Goal: Transaction & Acquisition: Register for event/course

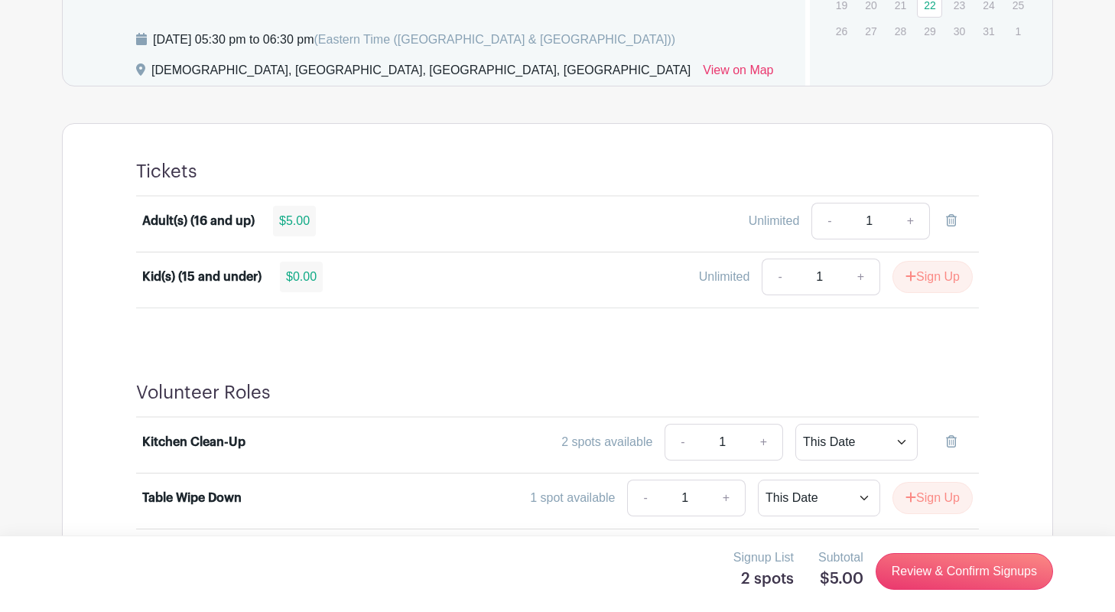
scroll to position [831, 0]
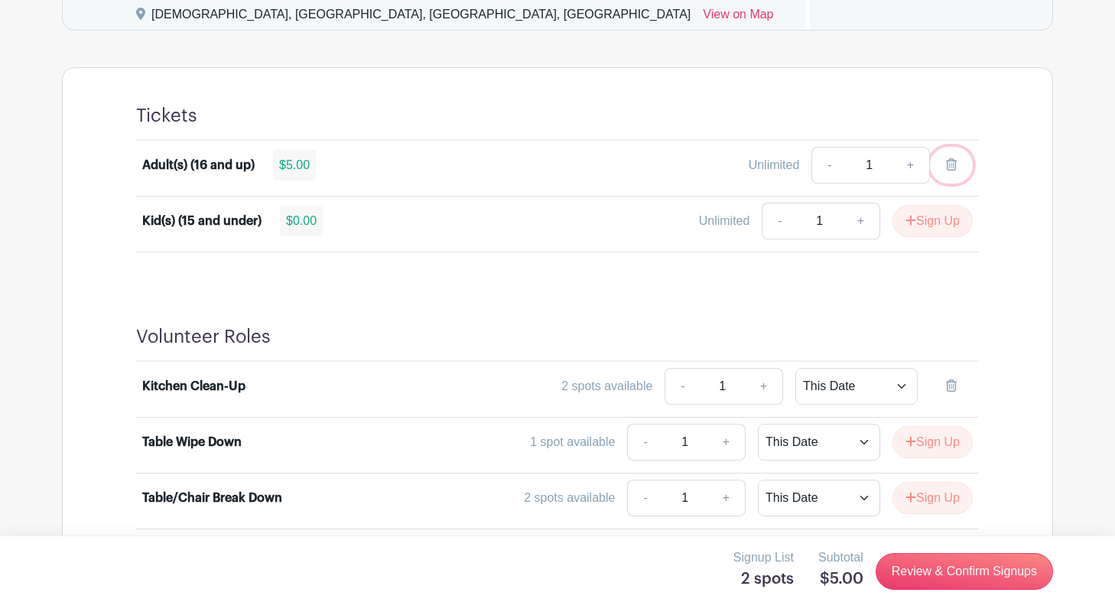
click at [948, 157] on link at bounding box center [951, 165] width 43 height 37
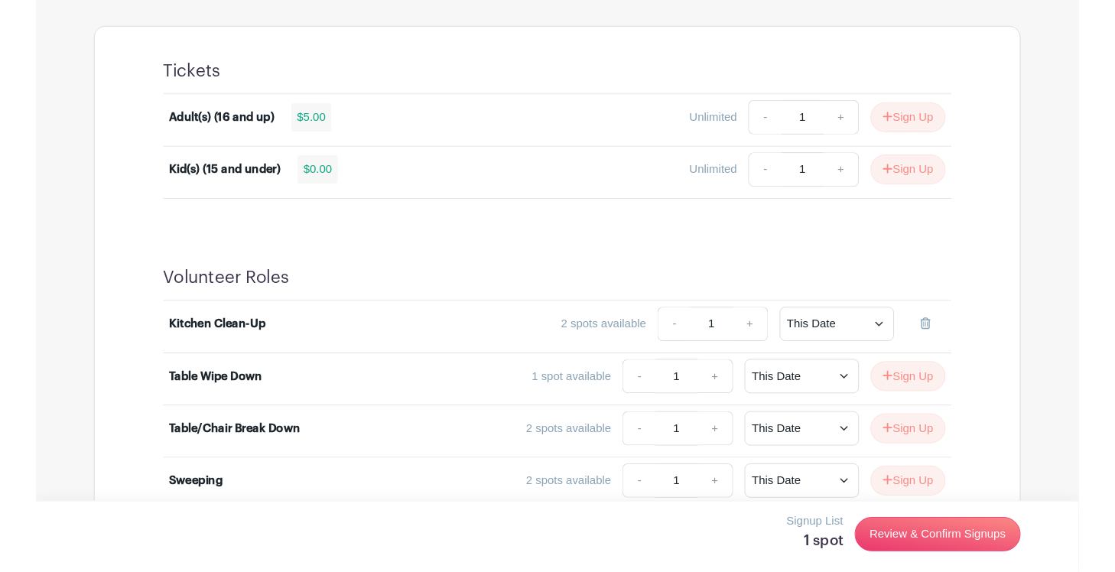
scroll to position [876, 0]
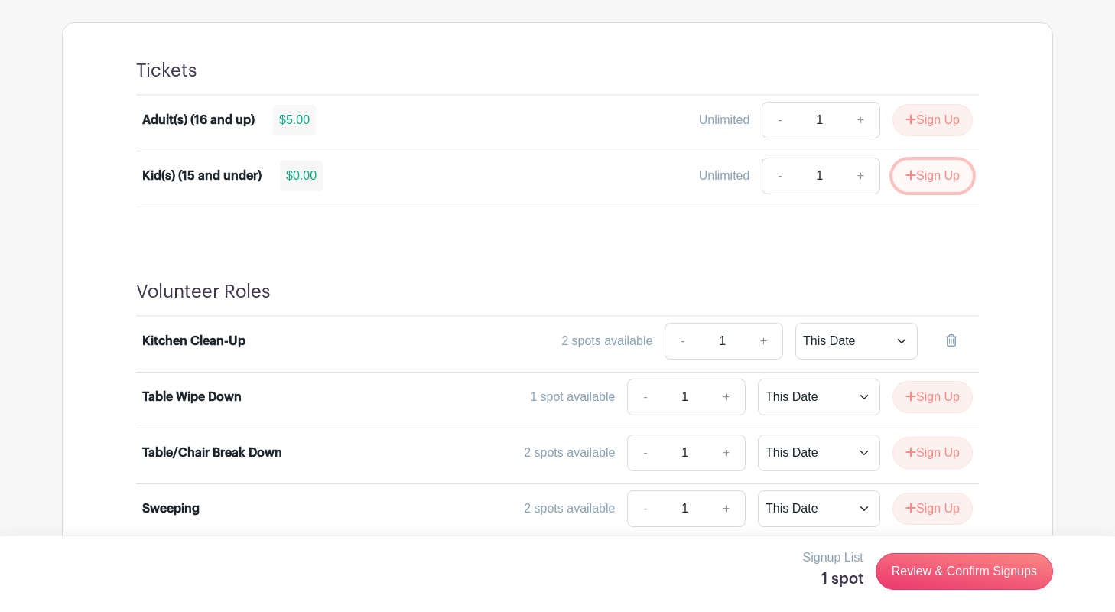
click at [949, 179] on button "Sign Up" at bounding box center [933, 176] width 80 height 32
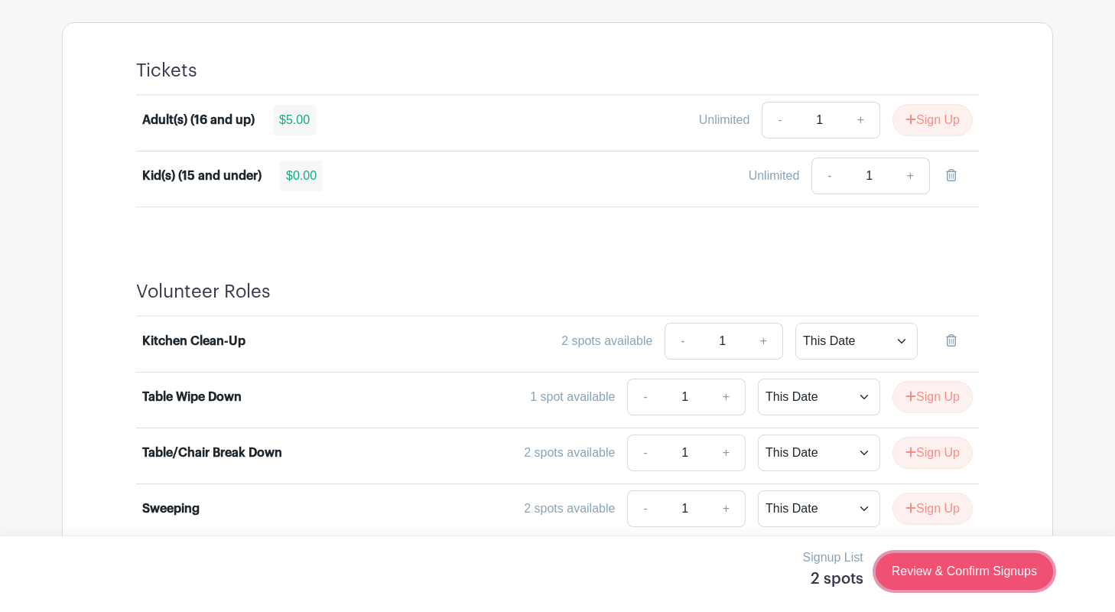
click at [938, 568] on link "Review & Confirm Signups" at bounding box center [964, 571] width 177 height 37
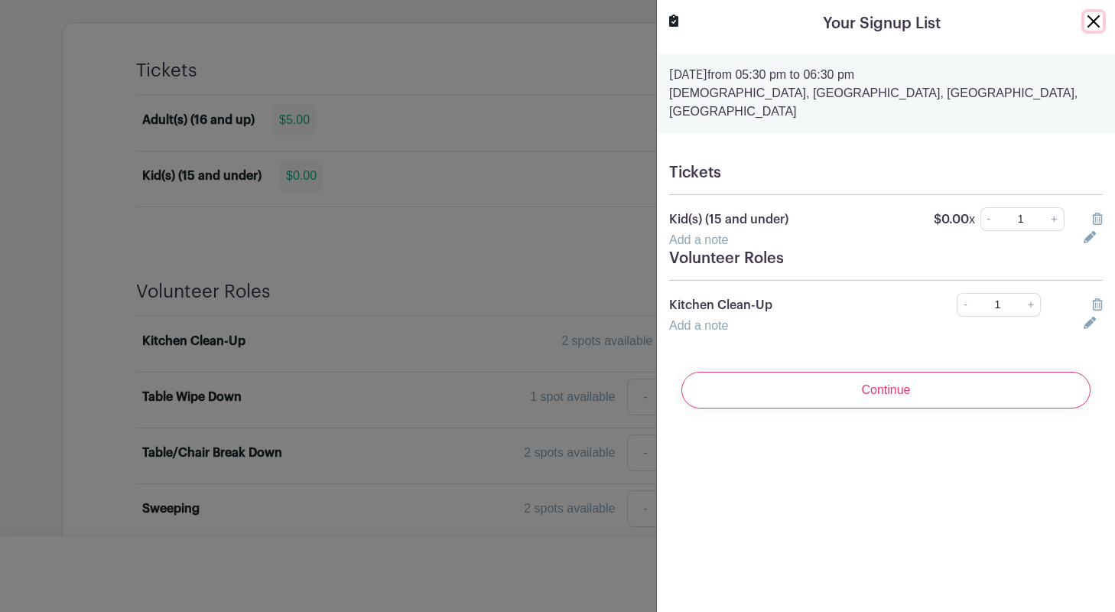
click at [1090, 25] on button "Close" at bounding box center [1094, 21] width 18 height 18
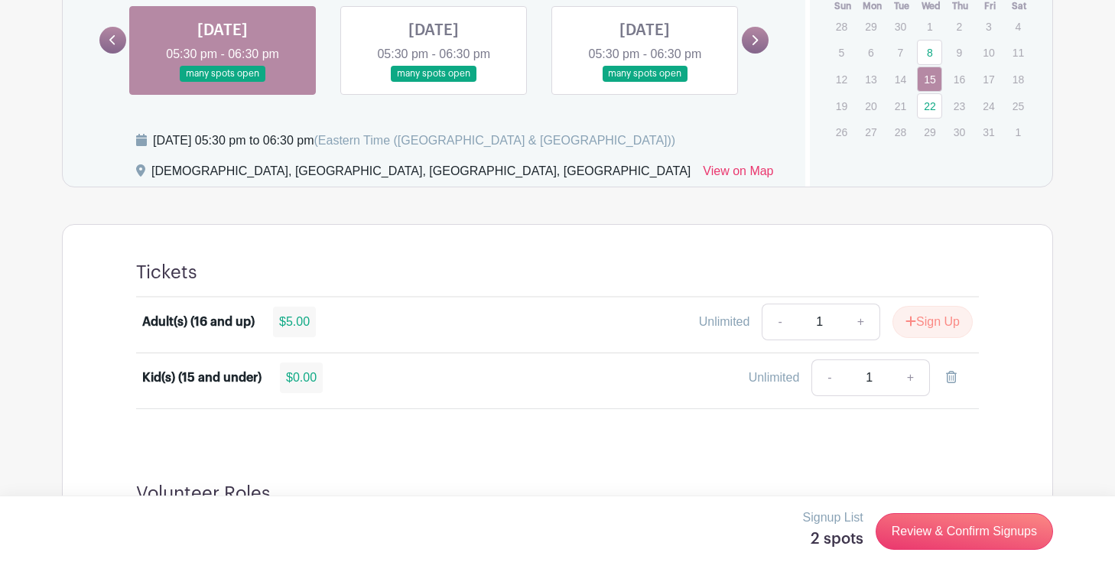
scroll to position [925, 0]
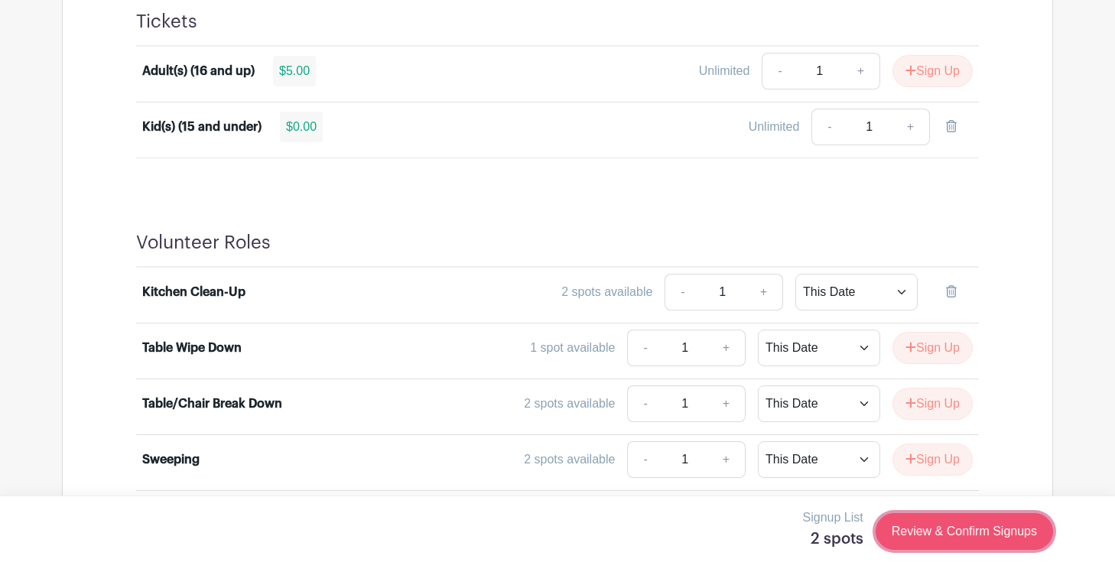
click at [943, 533] on link "Review & Confirm Signups" at bounding box center [964, 531] width 177 height 37
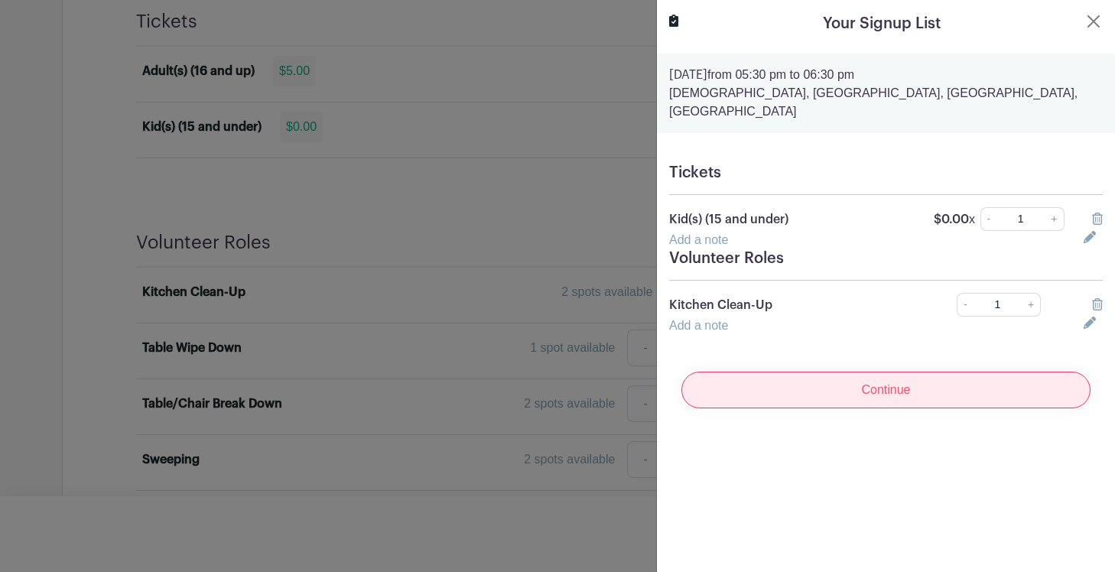
click at [883, 380] on input "Continue" at bounding box center [885, 390] width 409 height 37
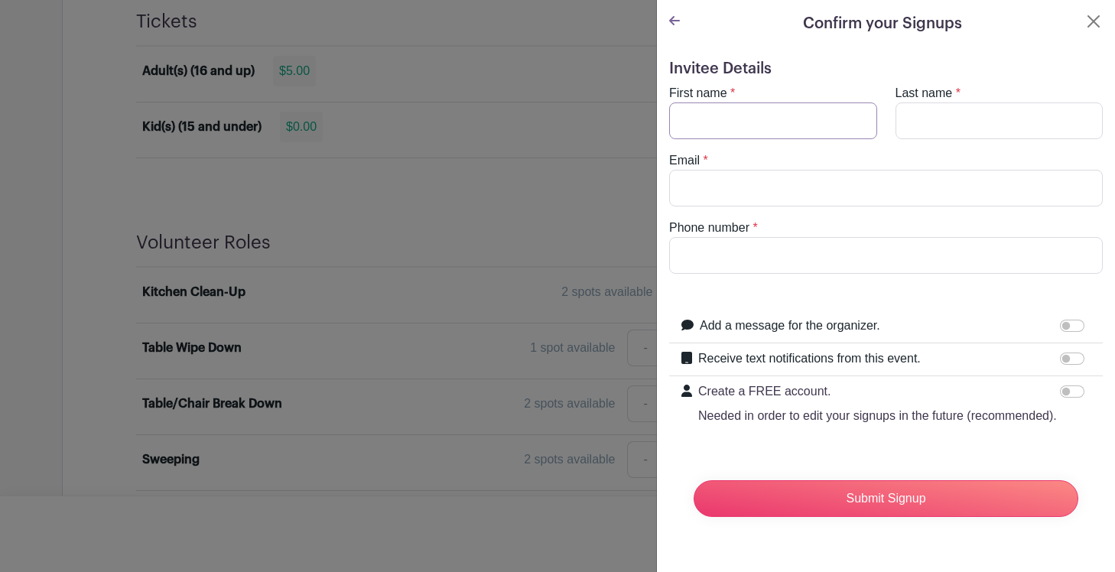
click at [777, 121] on input "First name" at bounding box center [773, 120] width 208 height 37
type input "[PERSON_NAME]"
type input "Test"
click at [735, 203] on input "Email" at bounding box center [886, 188] width 434 height 37
type input "[EMAIL_ADDRESS][DOMAIN_NAME]"
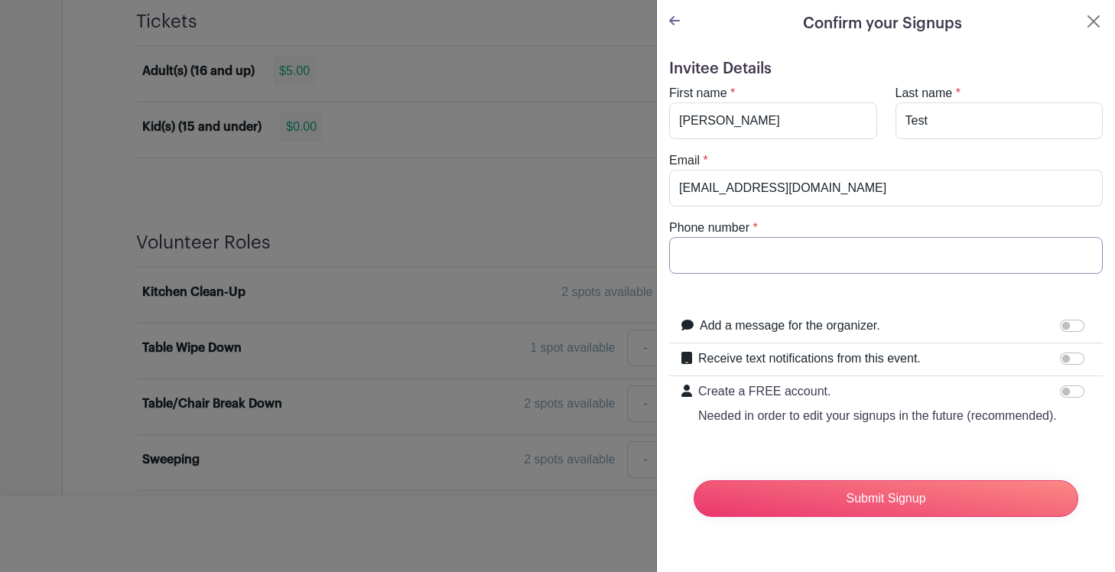
click at [736, 260] on input "Phone number" at bounding box center [886, 255] width 434 height 37
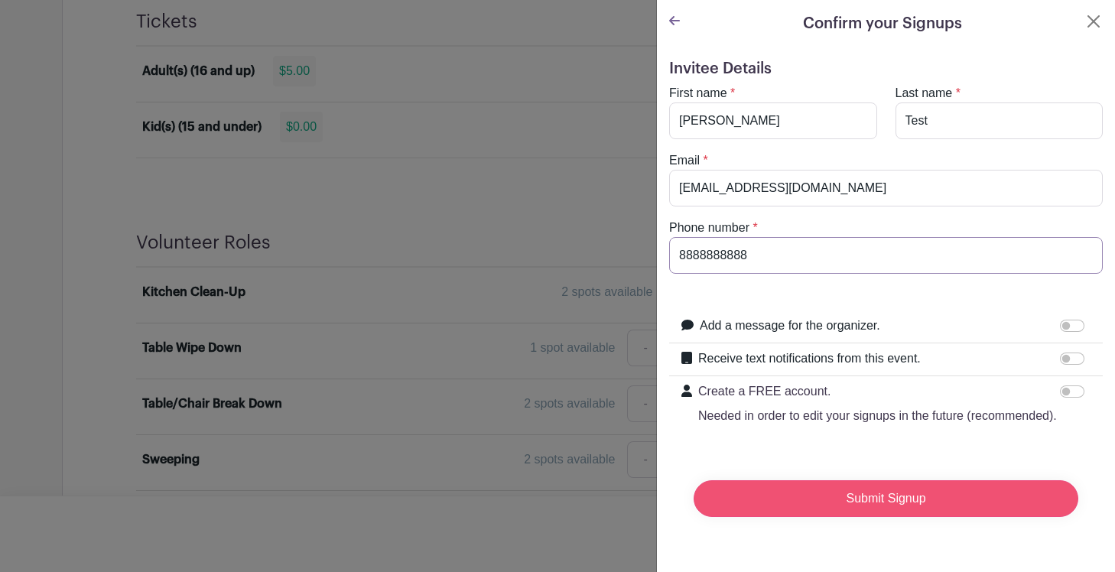
type input "8888888888"
click at [854, 499] on input "Submit Signup" at bounding box center [886, 498] width 385 height 37
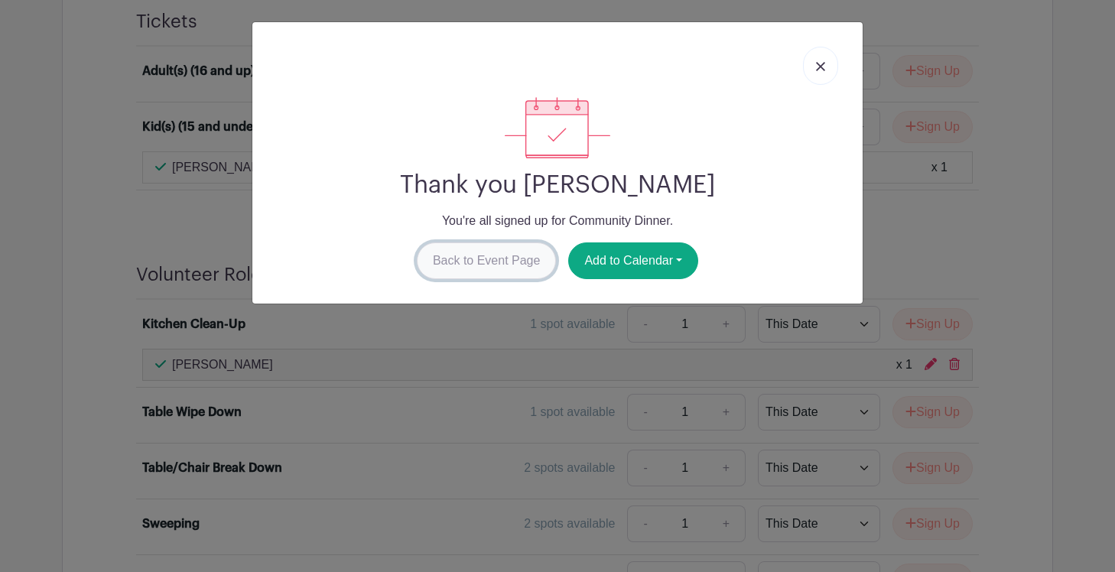
click at [485, 266] on link "Back to Event Page" at bounding box center [487, 260] width 140 height 37
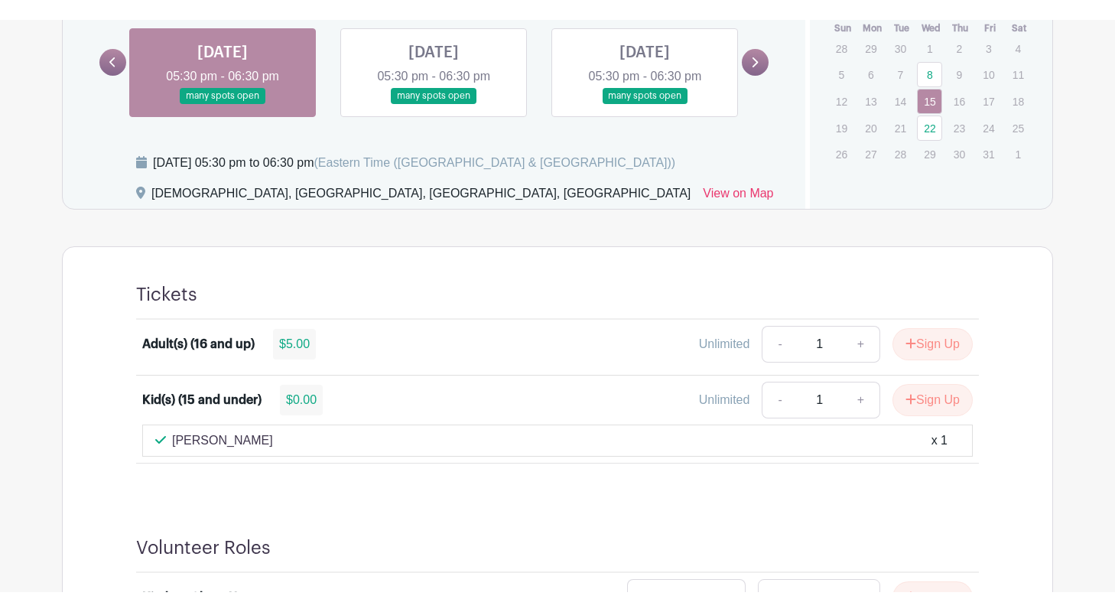
scroll to position [681, 0]
